Goal: Information Seeking & Learning: Learn about a topic

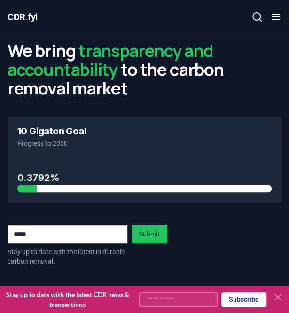
click at [275, 14] on line "button" at bounding box center [276, 14] width 8 height 0
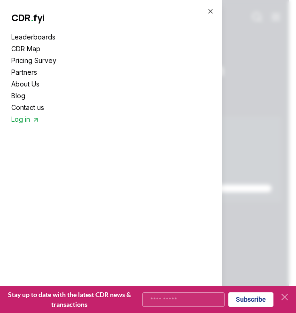
click at [31, 36] on link "Leaderboards" at bounding box center [110, 37] width 199 height 10
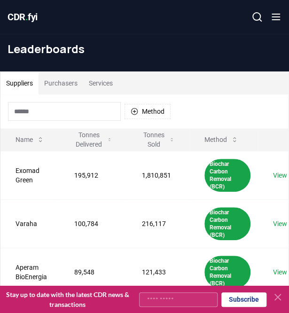
click at [56, 86] on button "Purchasers" at bounding box center [61, 83] width 45 height 23
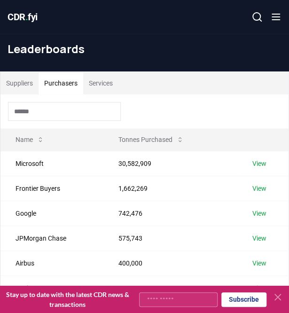
click at [42, 117] on input at bounding box center [64, 111] width 113 height 19
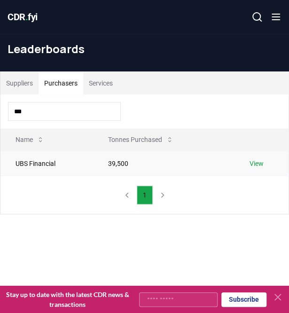
type input "***"
click at [253, 168] on td "View" at bounding box center [261, 163] width 55 height 25
click at [252, 160] on link "View" at bounding box center [256, 163] width 14 height 9
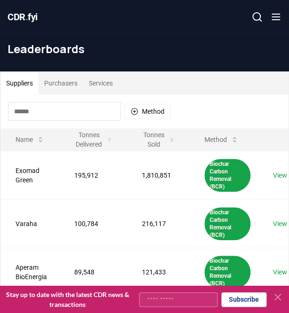
click at [71, 107] on input at bounding box center [64, 111] width 113 height 19
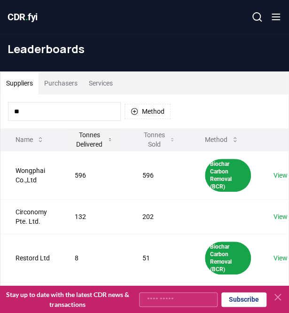
type input "*"
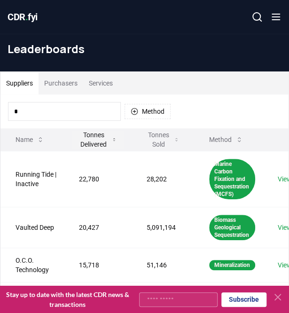
type input "**"
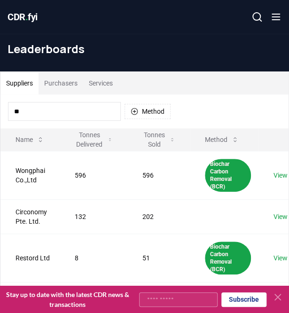
click at [60, 77] on button "Purchasers" at bounding box center [61, 83] width 45 height 23
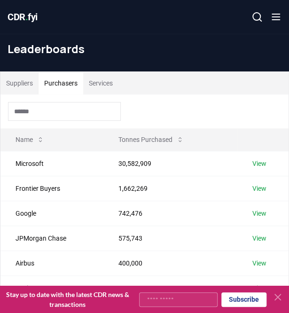
click at [39, 112] on input at bounding box center [64, 111] width 113 height 19
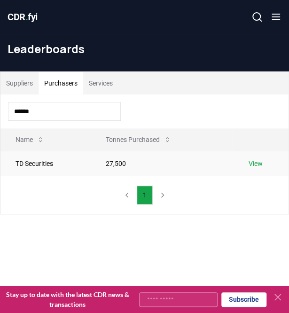
type input "******"
click at [41, 163] on td "TD Securities" at bounding box center [45, 163] width 90 height 25
click at [237, 164] on td "View" at bounding box center [261, 163] width 55 height 25
click at [252, 159] on link "View" at bounding box center [256, 163] width 14 height 9
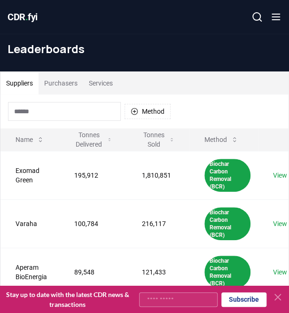
click at [55, 118] on input at bounding box center [64, 111] width 113 height 19
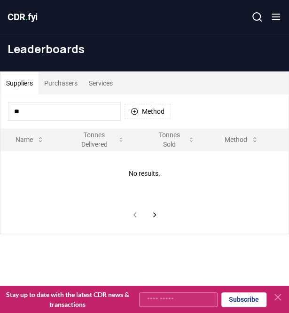
type input "*"
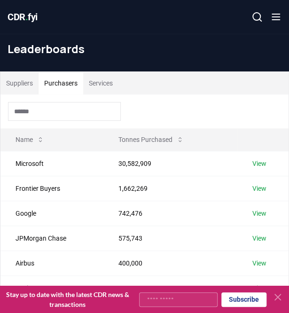
click at [60, 82] on button "Purchasers" at bounding box center [61, 83] width 45 height 23
click at [45, 112] on input at bounding box center [64, 111] width 113 height 19
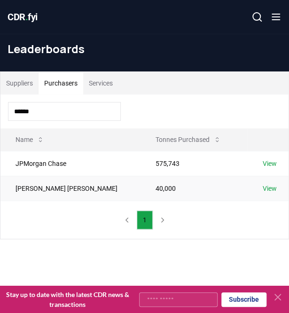
type input "******"
click at [31, 188] on td "Morgan Stanley" at bounding box center [70, 188] width 140 height 25
click at [263, 184] on link "View" at bounding box center [269, 188] width 14 height 9
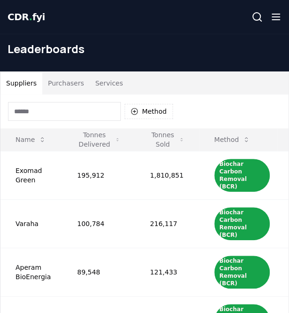
drag, startPoint x: 0, startPoint y: 0, endPoint x: 66, endPoint y: 79, distance: 103.2
click at [66, 79] on button "Purchasers" at bounding box center [65, 83] width 47 height 23
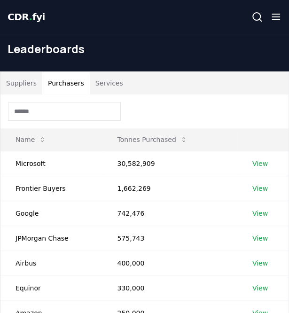
click at [61, 108] on input at bounding box center [64, 111] width 113 height 19
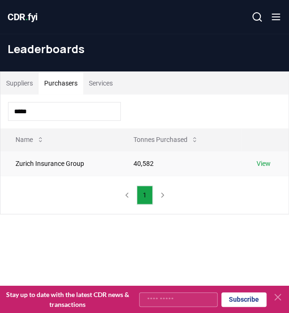
type input "*****"
click at [262, 163] on link "View" at bounding box center [263, 163] width 14 height 9
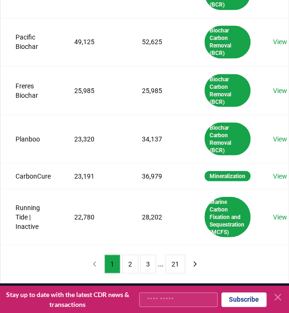
scroll to position [397, 0]
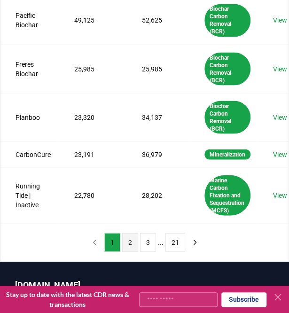
click at [131, 244] on button "2" at bounding box center [130, 242] width 16 height 19
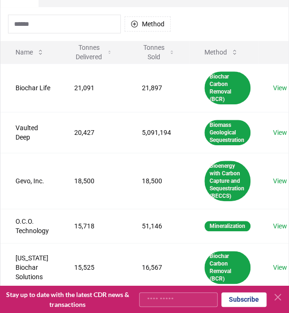
scroll to position [0, 0]
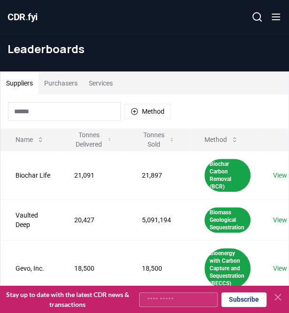
click at [59, 84] on button "Purchasers" at bounding box center [61, 83] width 45 height 23
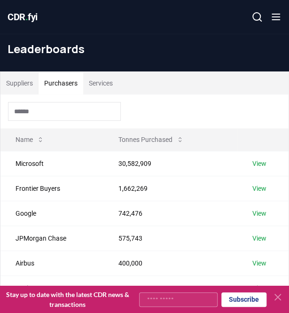
click at [48, 121] on div at bounding box center [144, 111] width 288 height 34
click at [37, 110] on input at bounding box center [64, 111] width 113 height 19
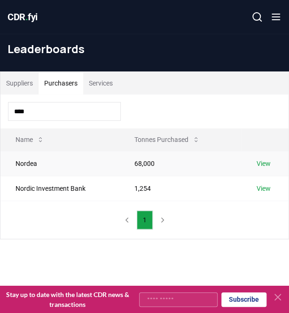
type input "****"
click at [260, 164] on link "View" at bounding box center [264, 163] width 14 height 9
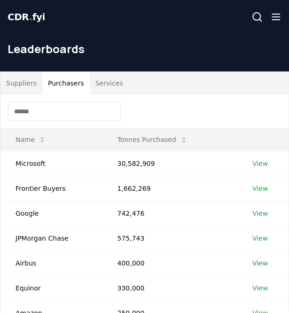
click at [76, 81] on button "Purchasers" at bounding box center [65, 83] width 47 height 23
click at [54, 118] on input at bounding box center [64, 111] width 113 height 19
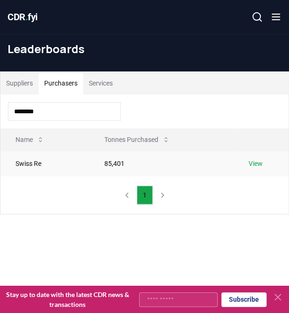
type input "********"
click at [249, 162] on link "View" at bounding box center [255, 163] width 14 height 9
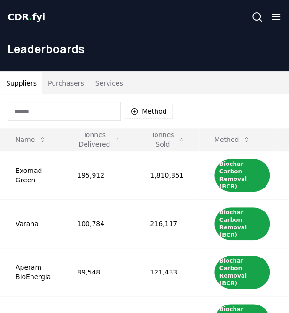
click at [70, 89] on button "Purchasers" at bounding box center [65, 83] width 47 height 23
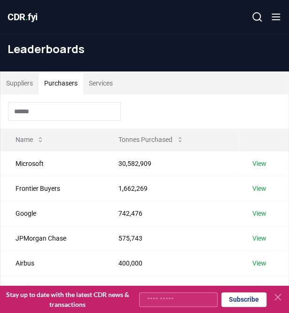
click at [65, 110] on input at bounding box center [64, 111] width 113 height 19
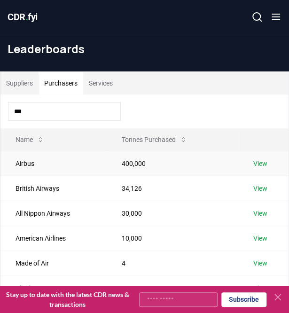
type input "***"
click at [49, 170] on td "Airbus" at bounding box center [53, 163] width 106 height 25
click at [260, 165] on link "View" at bounding box center [260, 163] width 14 height 9
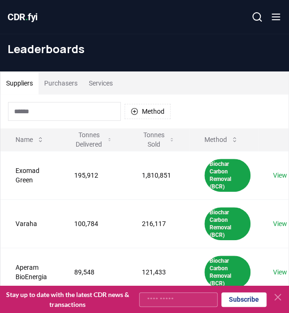
click at [68, 125] on div "Method" at bounding box center [144, 111] width 288 height 34
click at [60, 118] on input at bounding box center [64, 111] width 113 height 19
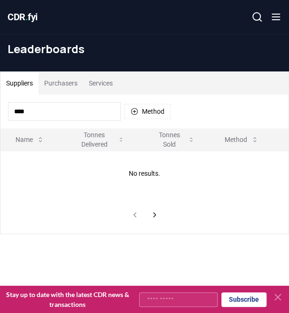
type input "*****"
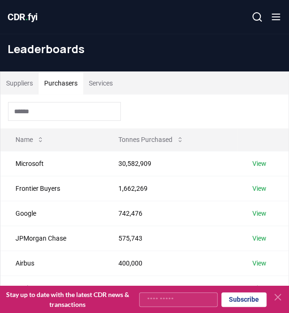
click at [59, 87] on button "Purchasers" at bounding box center [61, 83] width 45 height 23
click at [59, 112] on input at bounding box center [64, 111] width 113 height 19
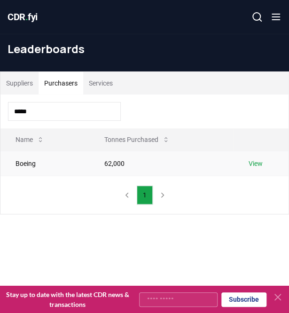
type input "*****"
click at [258, 161] on link "View" at bounding box center [255, 163] width 14 height 9
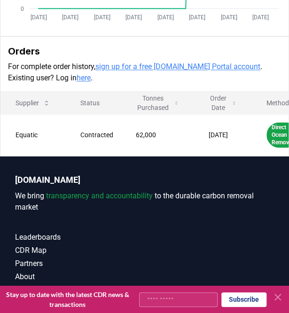
scroll to position [281, 0]
